Goal: Information Seeking & Learning: Learn about a topic

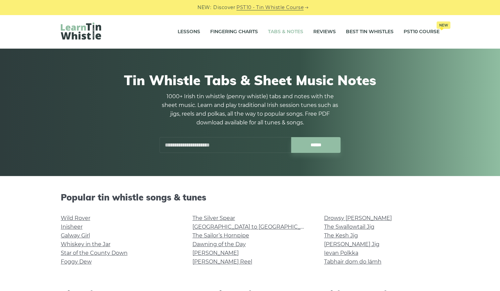
click at [251, 147] on input "text" at bounding box center [225, 145] width 132 height 16
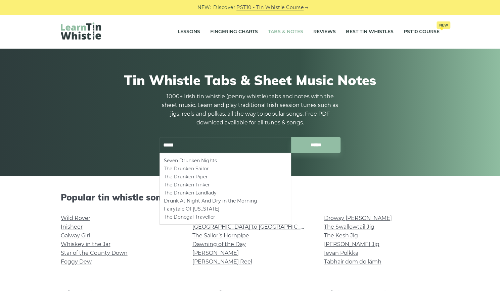
click at [212, 168] on li "The Drunken Sailor" at bounding box center [225, 169] width 123 height 8
type input "**********"
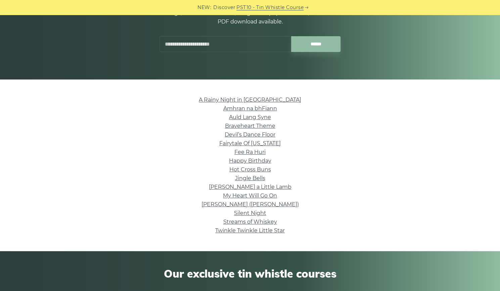
scroll to position [96, 0]
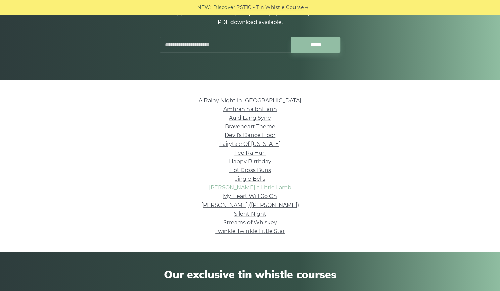
click at [226, 188] on link "Mary Had a Little Lamb" at bounding box center [250, 188] width 83 height 6
click at [225, 188] on link "Mary Had a Little Lamb" at bounding box center [250, 188] width 83 height 6
click at [239, 233] on link "Twinkle Twinkle Little Star" at bounding box center [250, 231] width 70 height 6
click at [230, 197] on link "My Heart Will Go On" at bounding box center [250, 196] width 54 height 6
click at [241, 215] on link "Silent Night" at bounding box center [250, 214] width 32 height 6
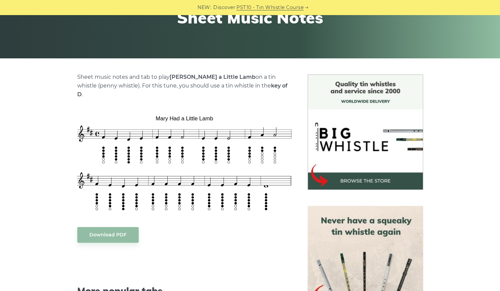
scroll to position [119, 0]
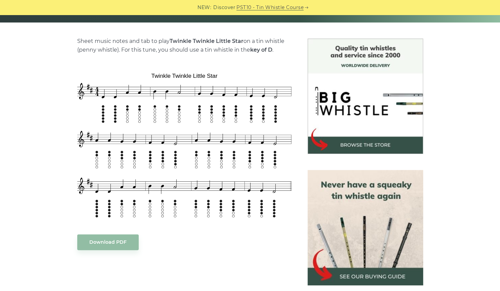
scroll to position [160, 0]
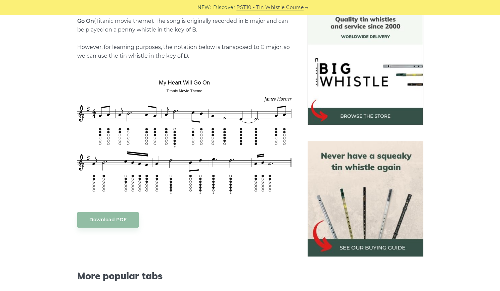
scroll to position [182, 0]
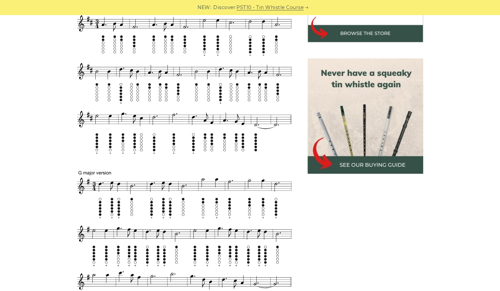
scroll to position [265, 0]
click at [51, 191] on div "Sheet music notes and tab to play the Silent Night , a popular Christmas carol …" at bounding box center [250, 248] width 411 height 642
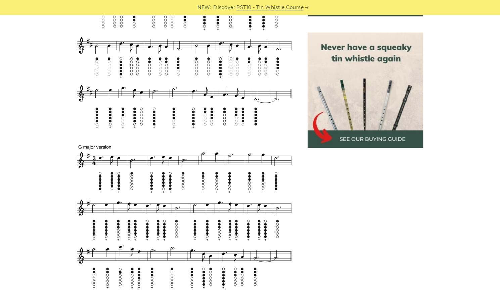
scroll to position [187, 0]
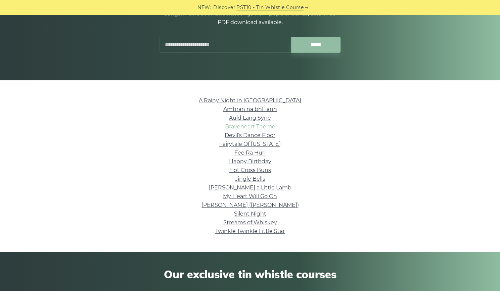
click at [246, 127] on link "Braveheart Theme" at bounding box center [250, 127] width 50 height 6
click at [251, 154] on link "Fee Ra Huri" at bounding box center [249, 153] width 31 height 6
click at [225, 111] on link "Amhran na bhFiann" at bounding box center [250, 109] width 54 height 6
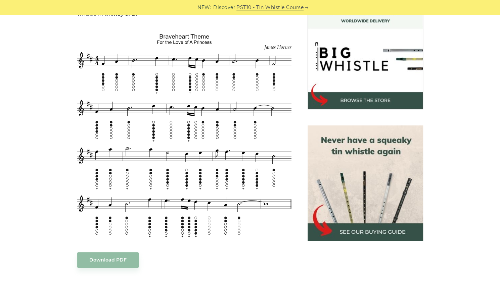
scroll to position [199, 0]
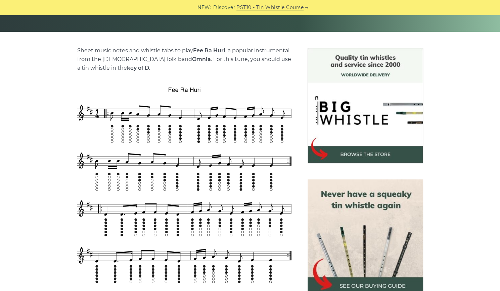
scroll to position [145, 0]
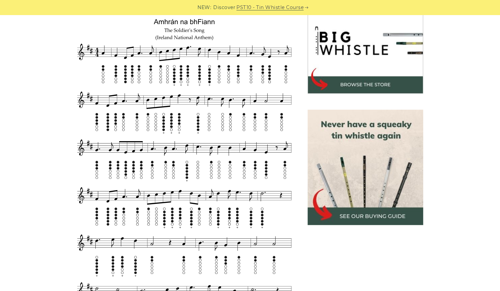
scroll to position [215, 0]
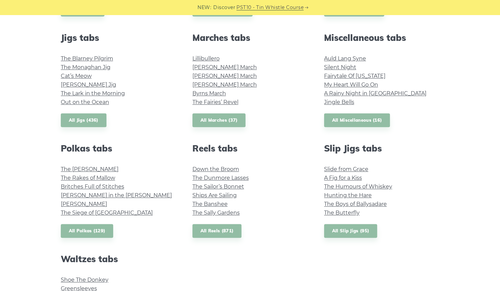
scroll to position [368, 0]
click at [211, 194] on link "Ships Are Sailing" at bounding box center [214, 195] width 44 height 6
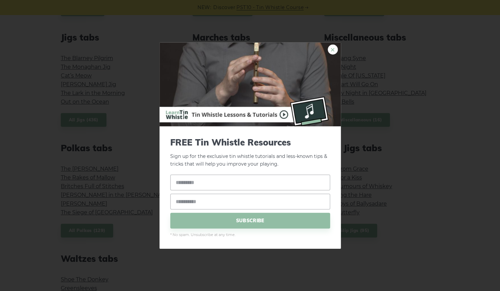
click at [335, 45] on link "×" at bounding box center [333, 50] width 10 height 10
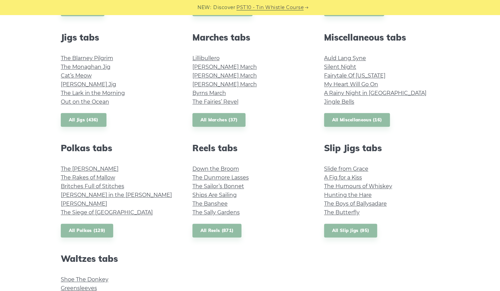
type input "*"
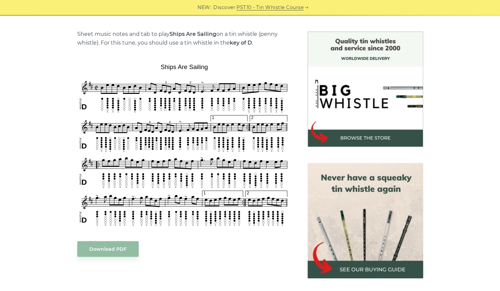
scroll to position [161, 0]
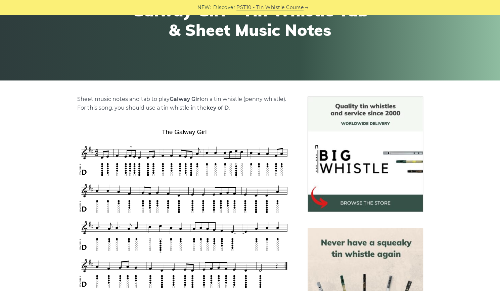
scroll to position [96, 0]
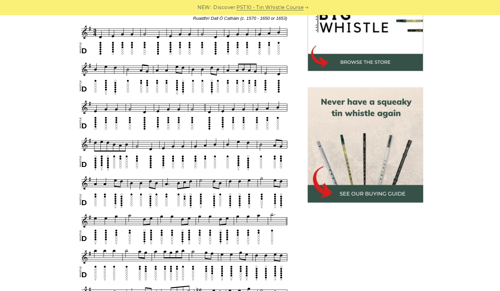
scroll to position [236, 0]
